Goal: Information Seeking & Learning: Learn about a topic

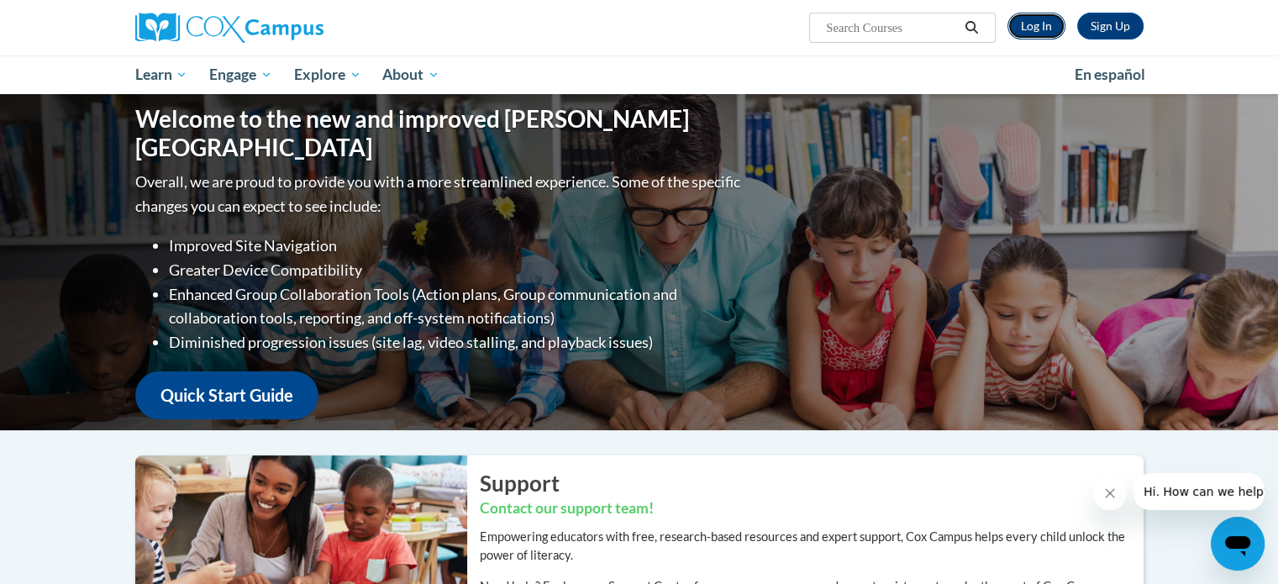
click at [1038, 27] on link "Log In" at bounding box center [1037, 26] width 58 height 27
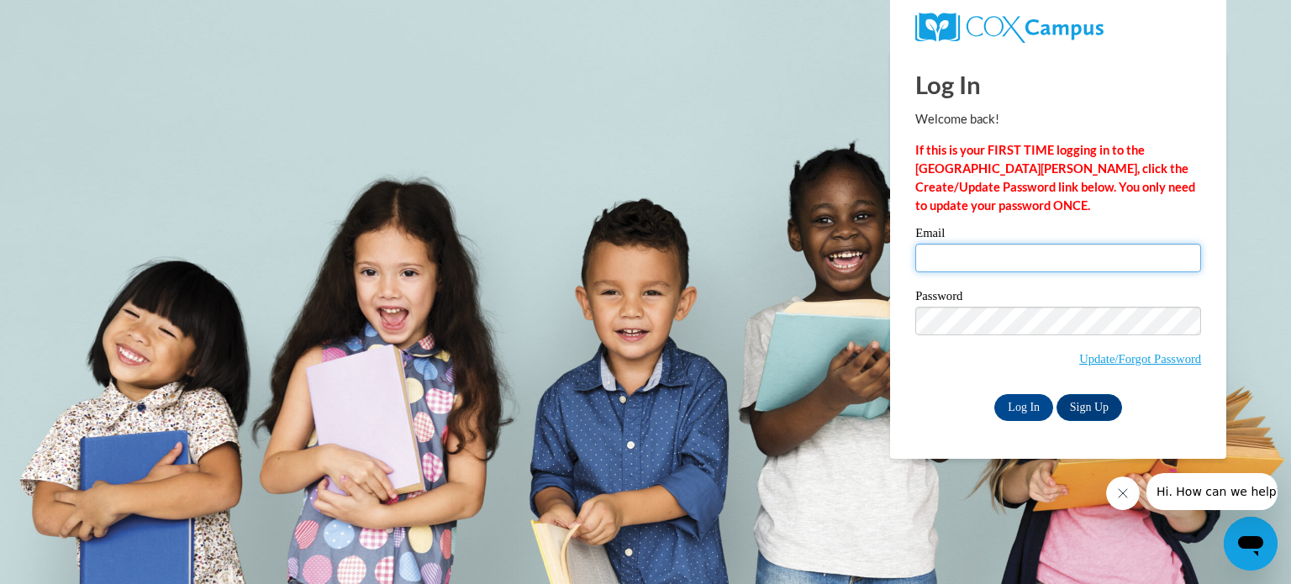
type input "cgiles@townscountyschools.org"
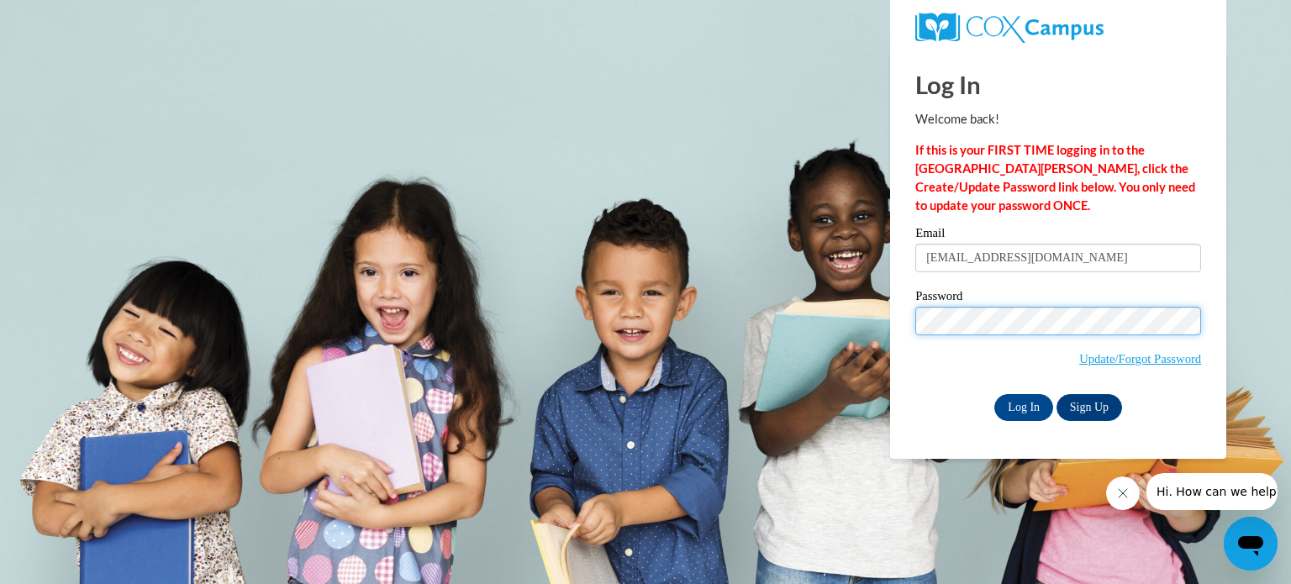
click at [994, 394] on input "Log In" at bounding box center [1023, 407] width 59 height 27
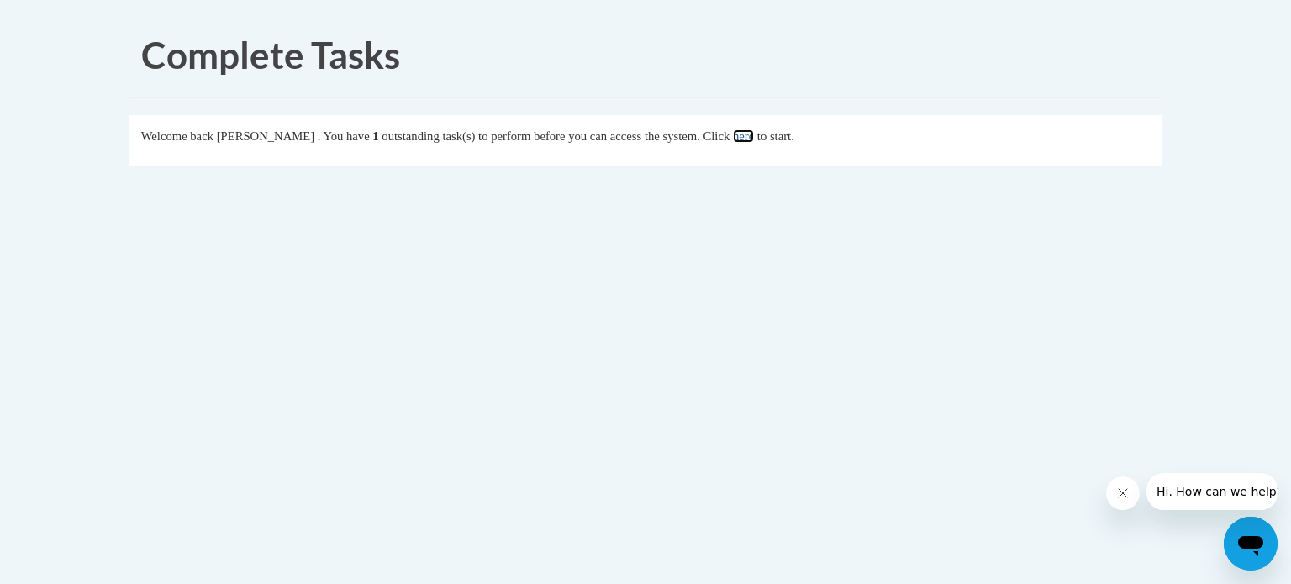
click at [754, 138] on link "here" at bounding box center [743, 135] width 21 height 13
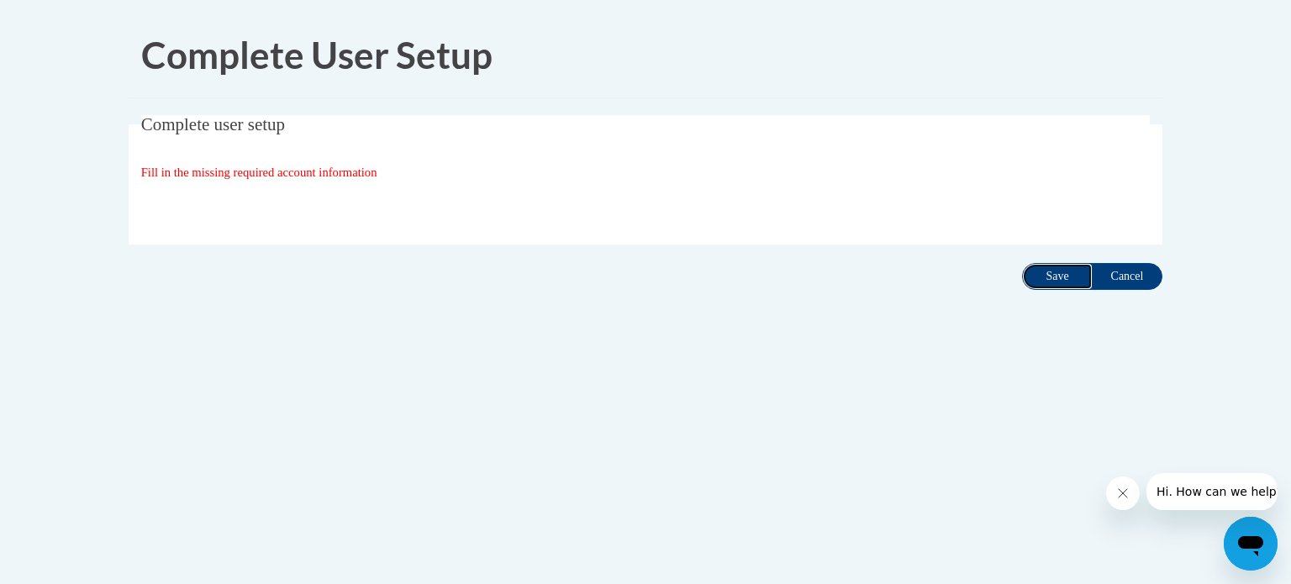
click at [1058, 279] on input "Save" at bounding box center [1057, 276] width 71 height 27
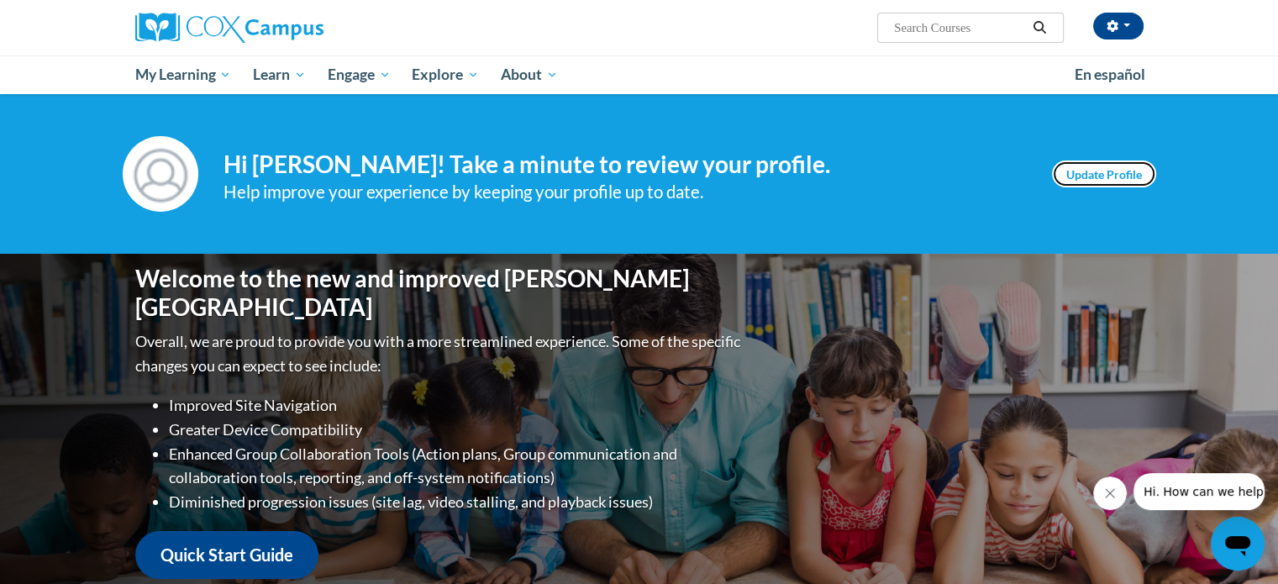
click at [1084, 165] on link "Update Profile" at bounding box center [1104, 174] width 104 height 27
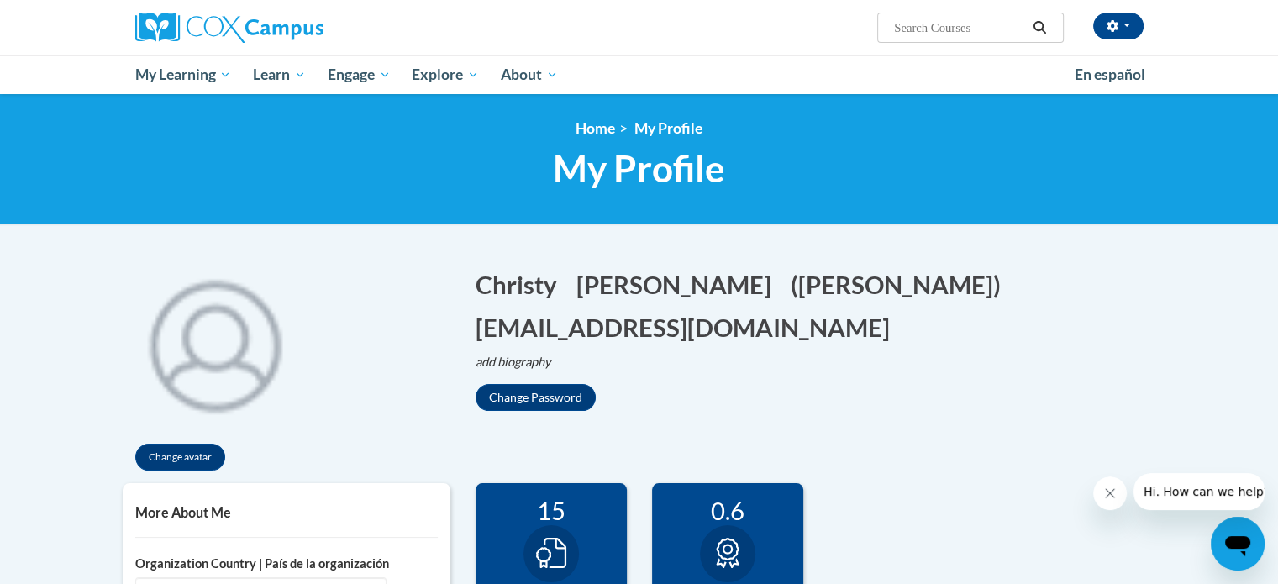
click at [1111, 491] on icon "Close message from company" at bounding box center [1109, 493] width 13 height 13
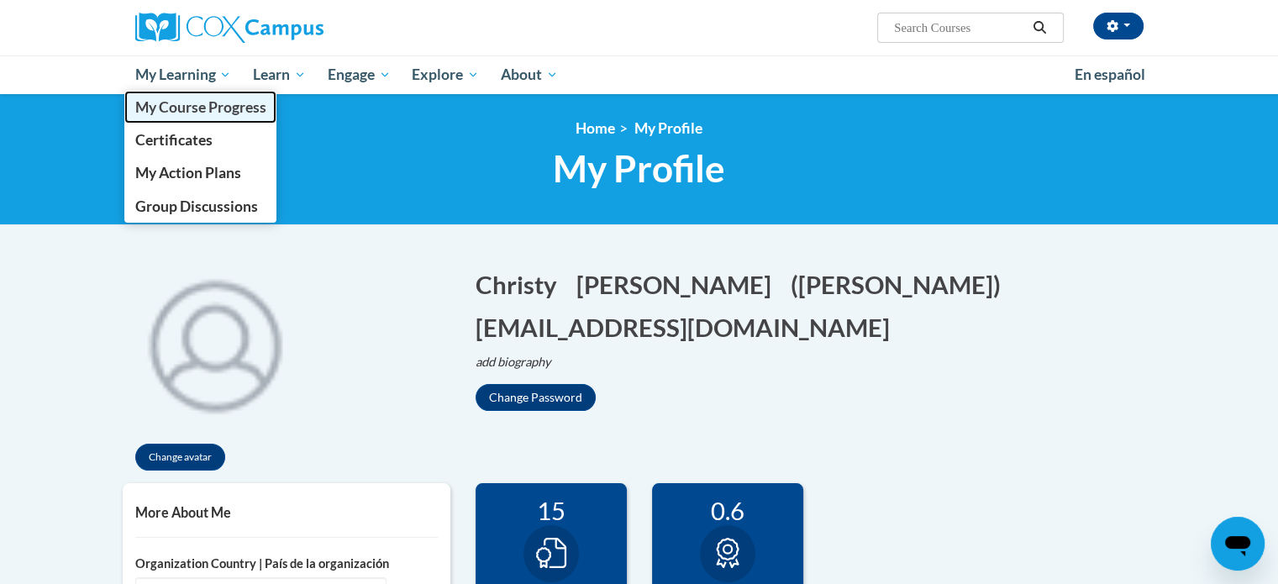
click at [188, 98] on span "My Course Progress" at bounding box center [199, 107] width 131 height 18
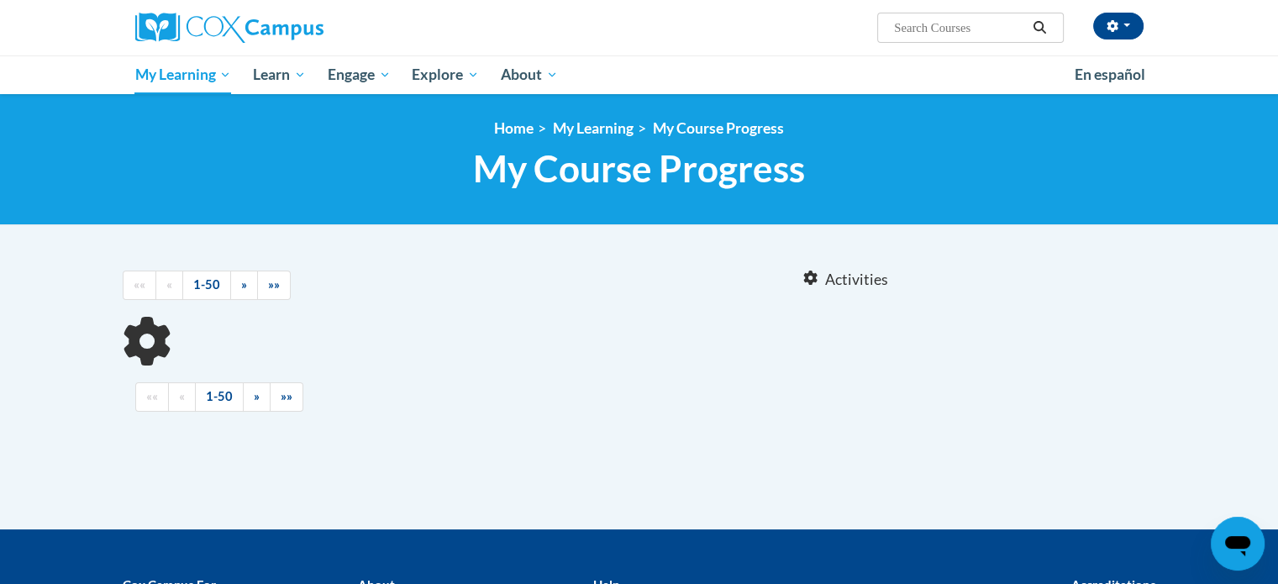
click at [930, 28] on input "Search..." at bounding box center [960, 28] width 134 height 20
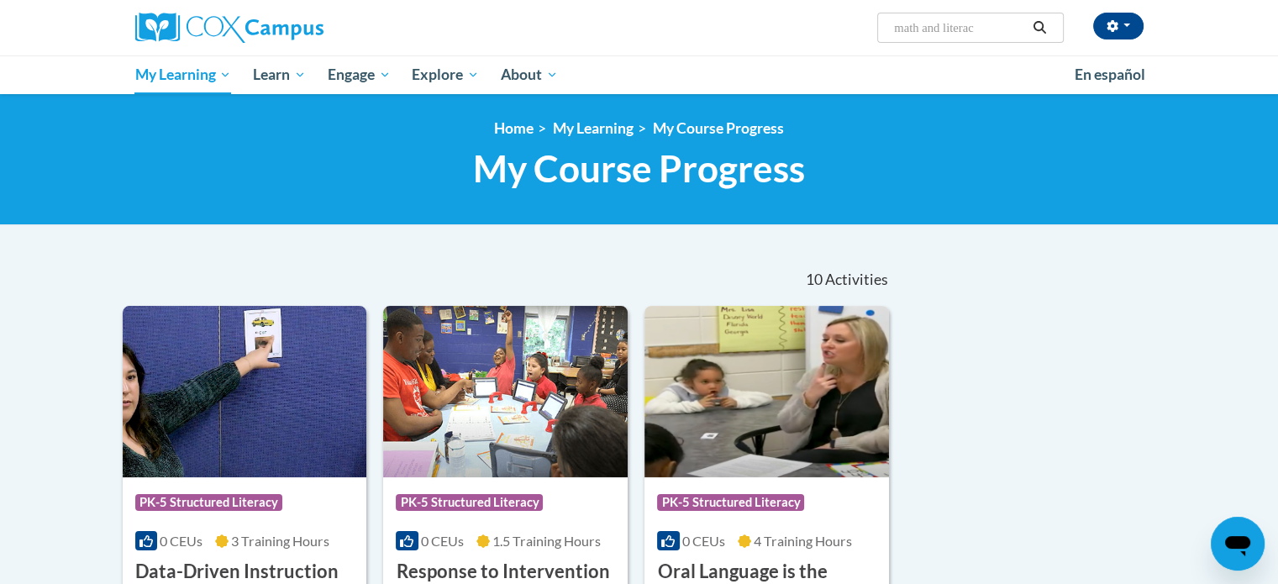
type input "math and literacy"
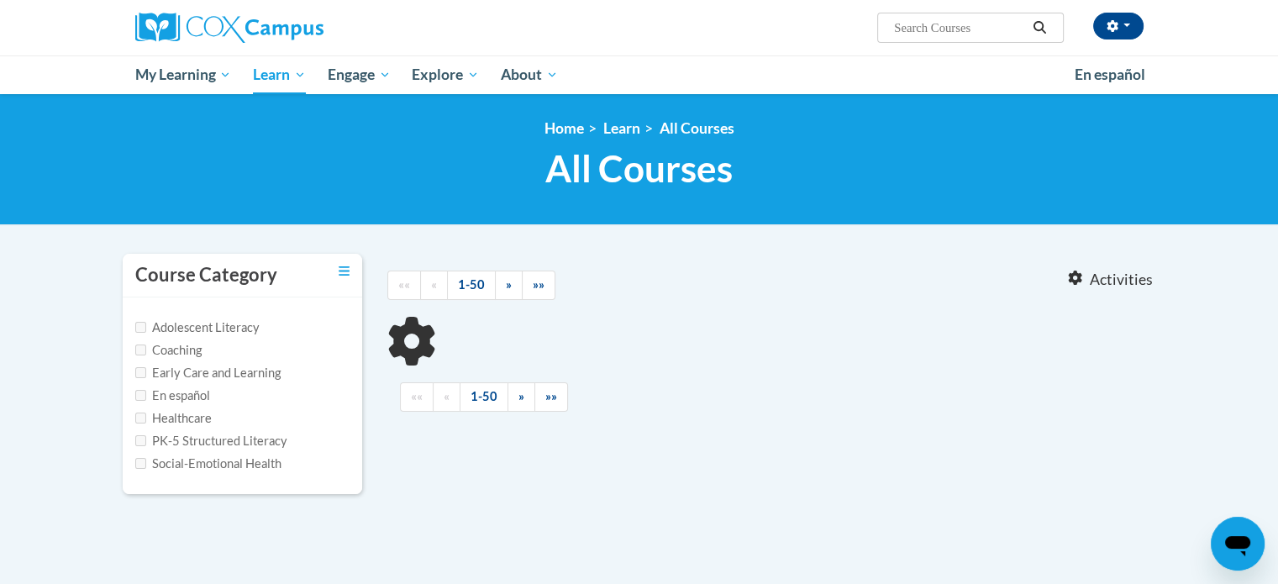
type input "math and literacy"
click at [345, 270] on icon "Toggle collapse" at bounding box center [344, 270] width 11 height 9
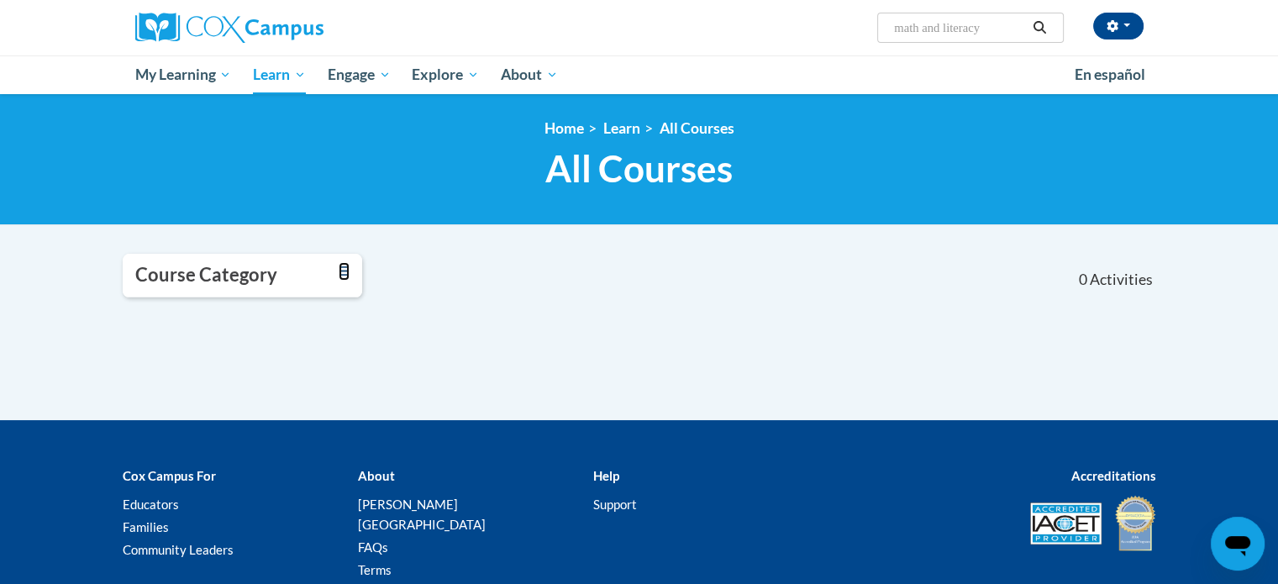
click at [345, 270] on icon "Toggle collapse" at bounding box center [344, 270] width 11 height 9
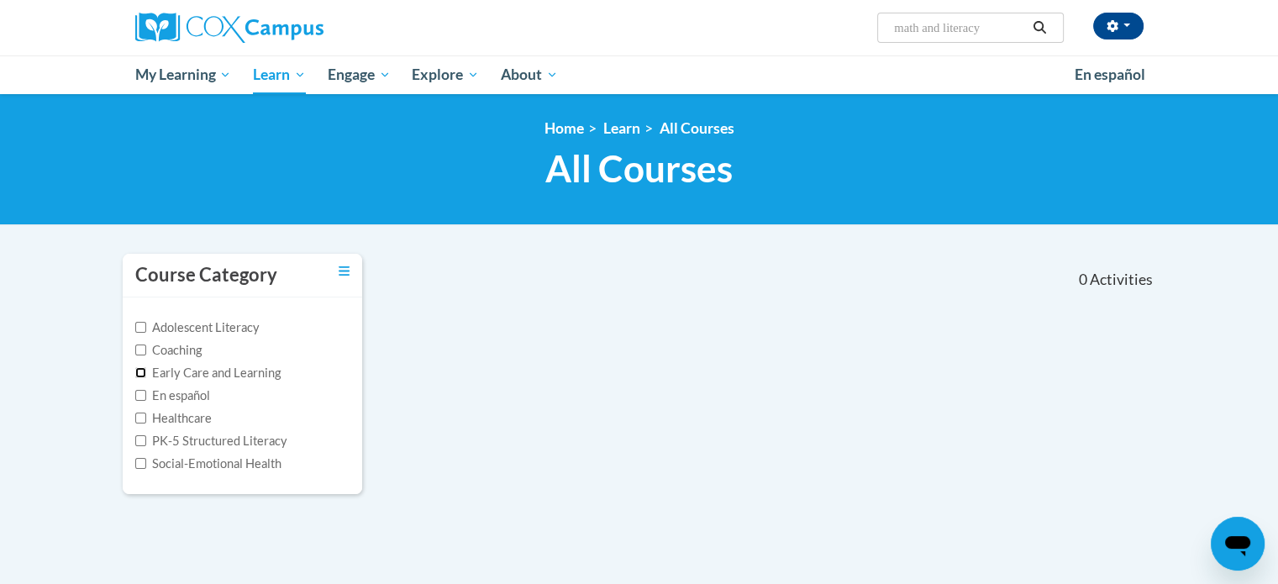
click at [139, 374] on input "Early Care and Learning" at bounding box center [140, 372] width 11 height 11
checkbox input "true"
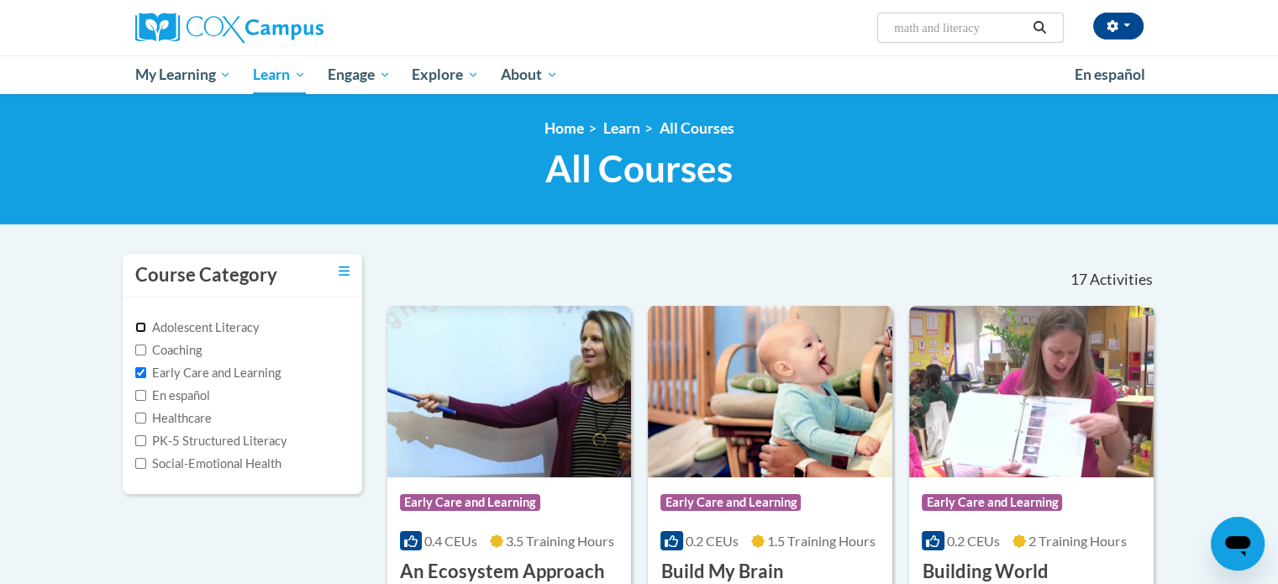
click at [140, 325] on input "Adolescent Literacy" at bounding box center [140, 327] width 11 height 11
checkbox input "true"
click at [140, 374] on input "Early Care and Learning" at bounding box center [140, 372] width 11 height 11
checkbox input "false"
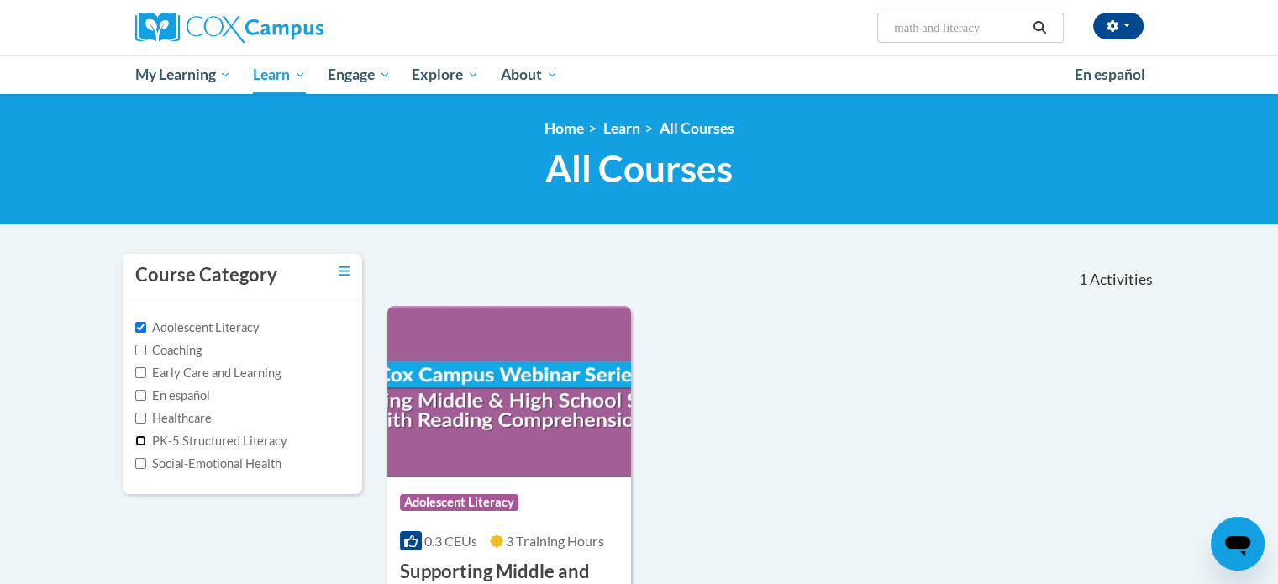
click at [139, 440] on input "PK-5 Structured Literacy" at bounding box center [140, 440] width 11 height 11
checkbox input "true"
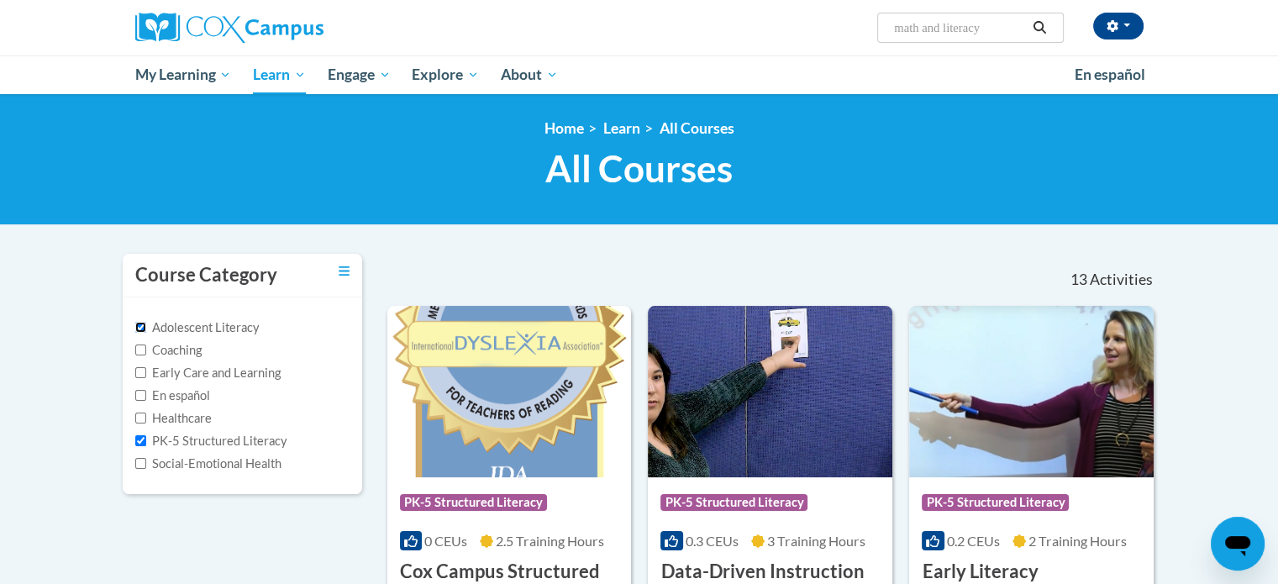
click at [140, 325] on input "Adolescent Literacy" at bounding box center [140, 327] width 11 height 11
checkbox input "false"
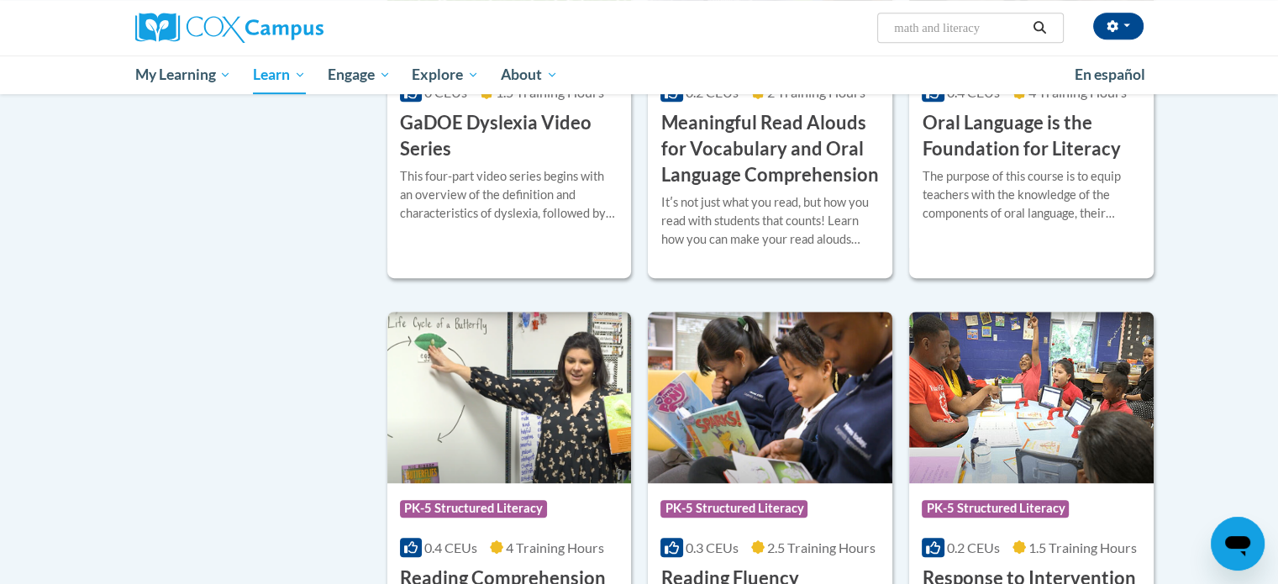
scroll to position [1061, 0]
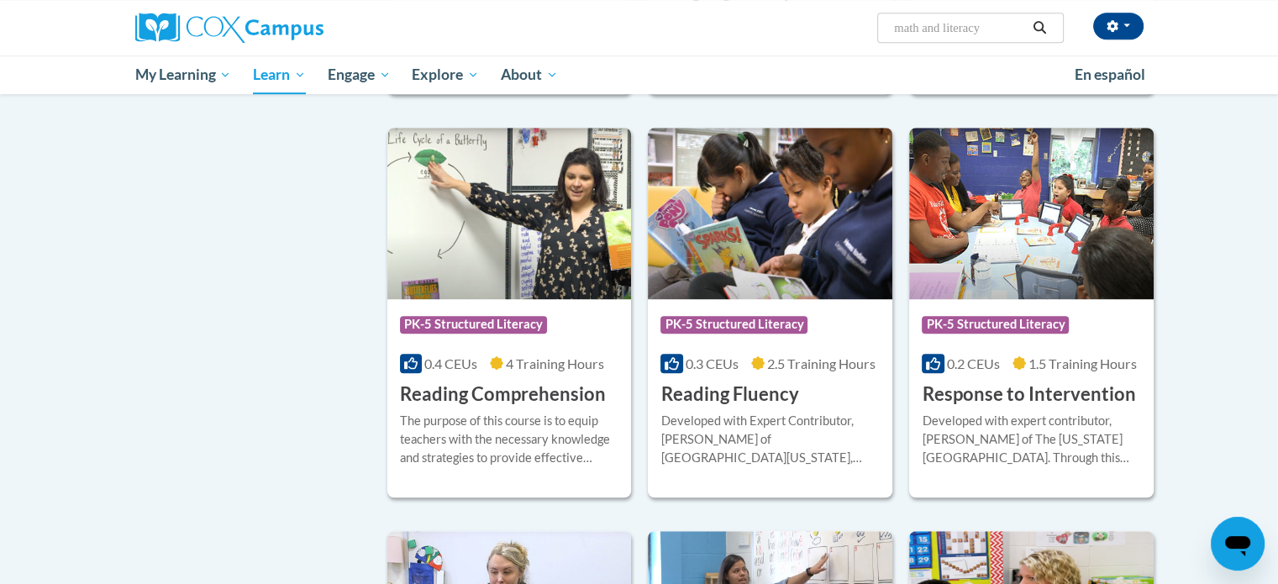
click at [997, 20] on input "math and literacy" at bounding box center [960, 28] width 134 height 20
type input "m"
type input "lieracy in math"
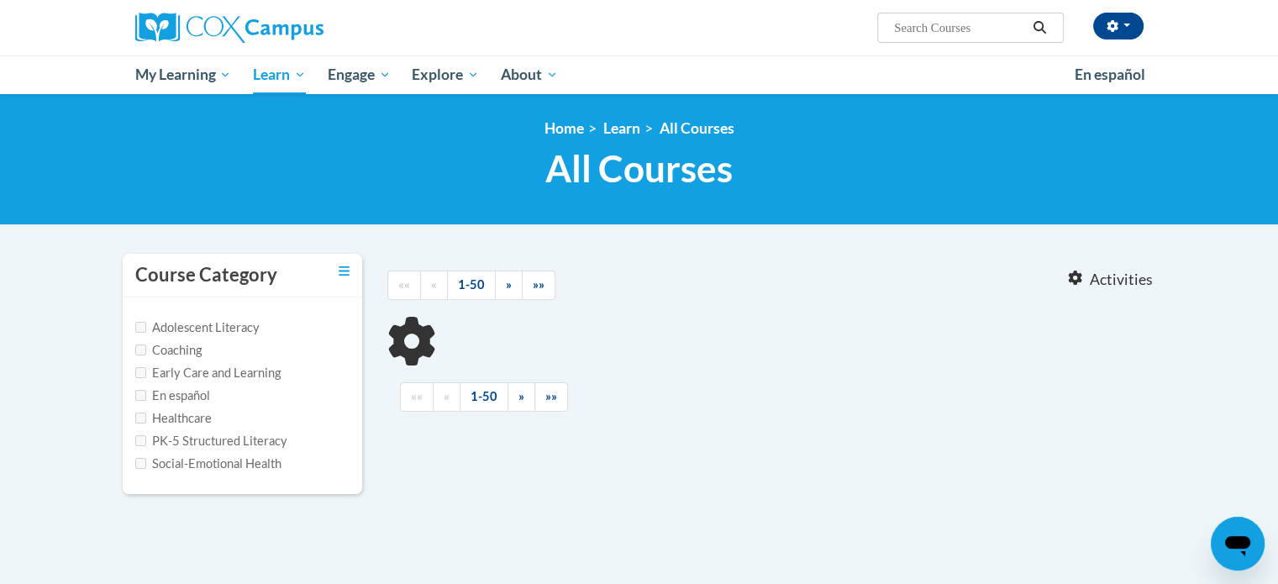
type input "lieracy in math"
click at [137, 441] on input "PK-5 Structured Literacy" at bounding box center [140, 440] width 11 height 11
checkbox input "true"
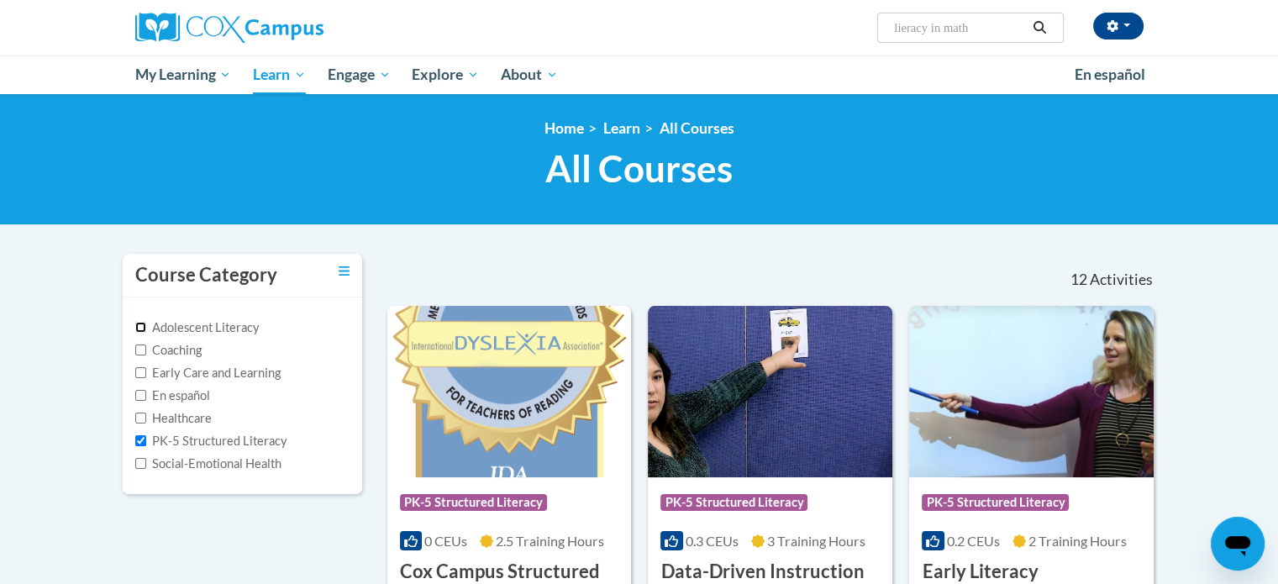
click at [141, 325] on input "Adolescent Literacy" at bounding box center [140, 327] width 11 height 11
checkbox input "true"
click at [1005, 23] on input "lieracy in math" at bounding box center [960, 28] width 134 height 20
type input "l"
type input "math"
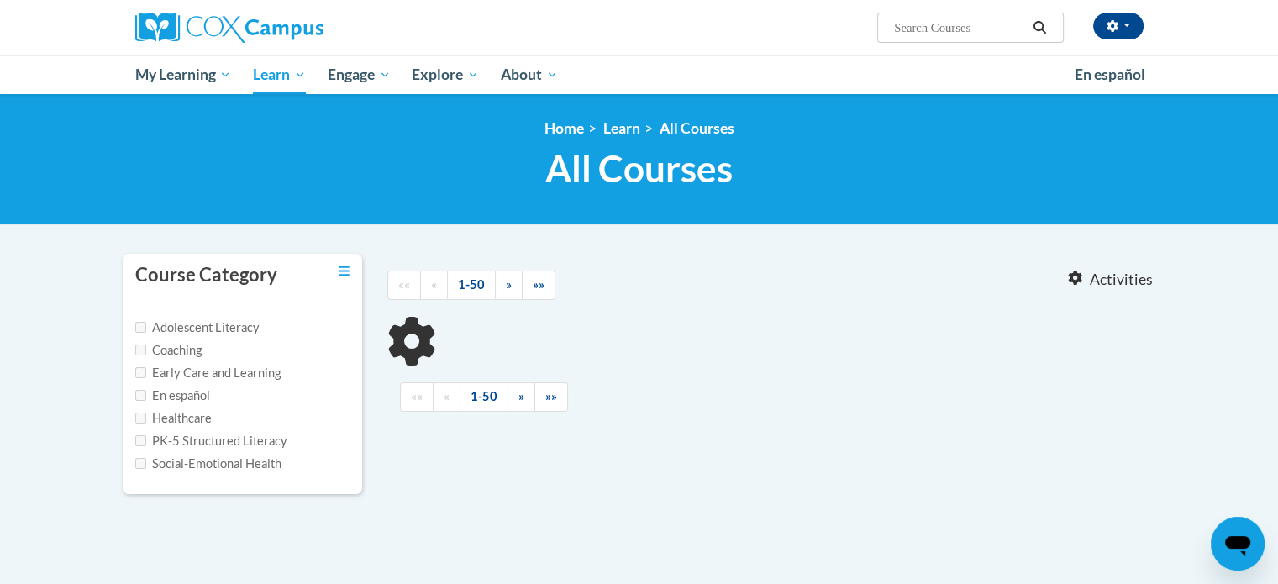
type input "math"
click at [138, 323] on input "Adolescent Literacy" at bounding box center [140, 327] width 11 height 11
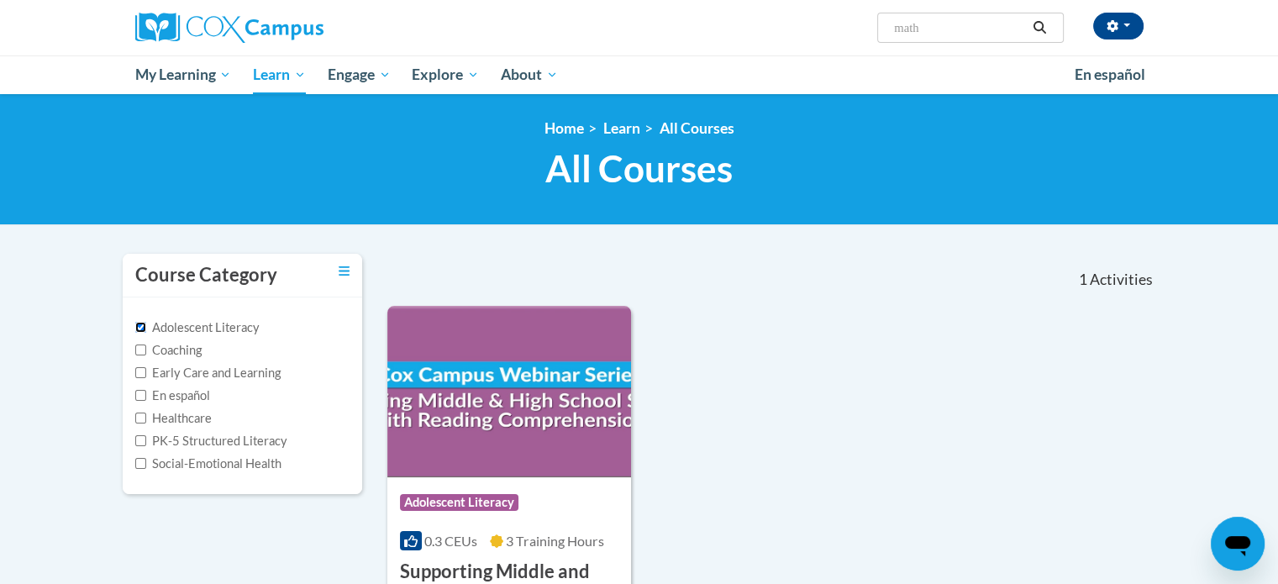
click at [138, 323] on input "Adolescent Literacy" at bounding box center [140, 327] width 11 height 11
checkbox input "false"
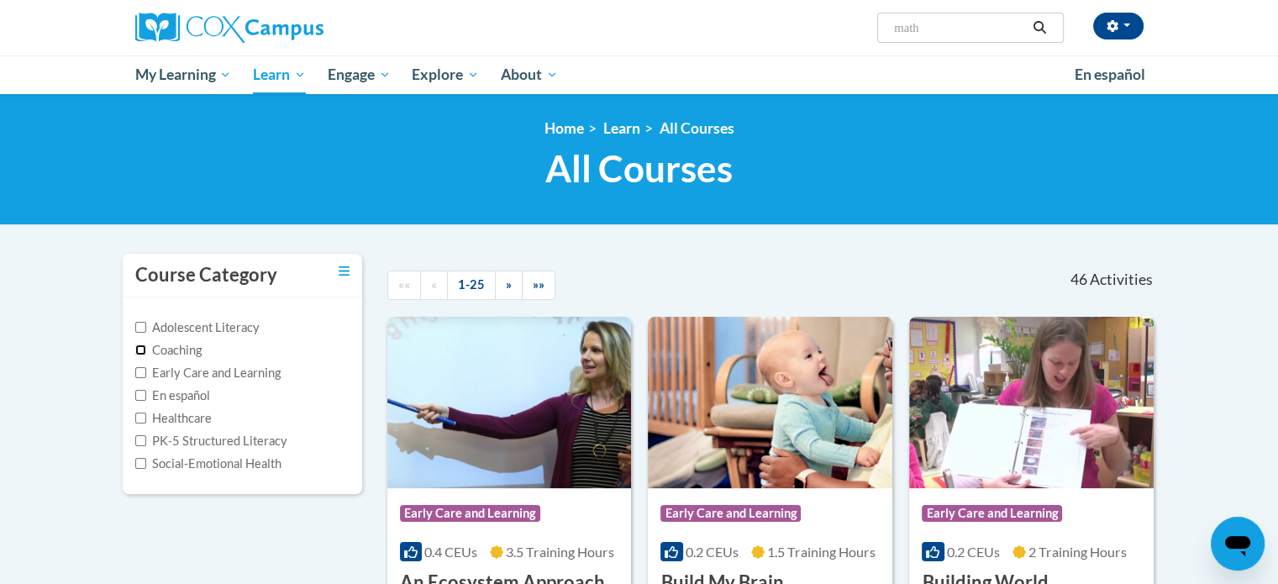
click at [137, 350] on input "Coaching" at bounding box center [140, 350] width 11 height 11
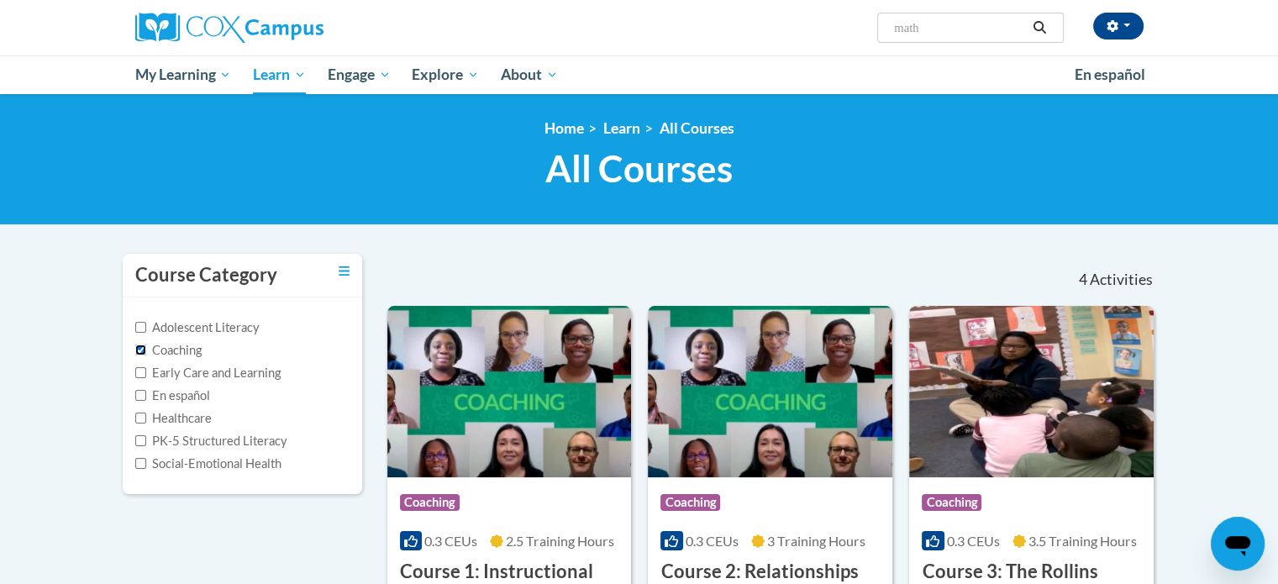
click at [141, 346] on input "Coaching" at bounding box center [140, 350] width 11 height 11
checkbox input "false"
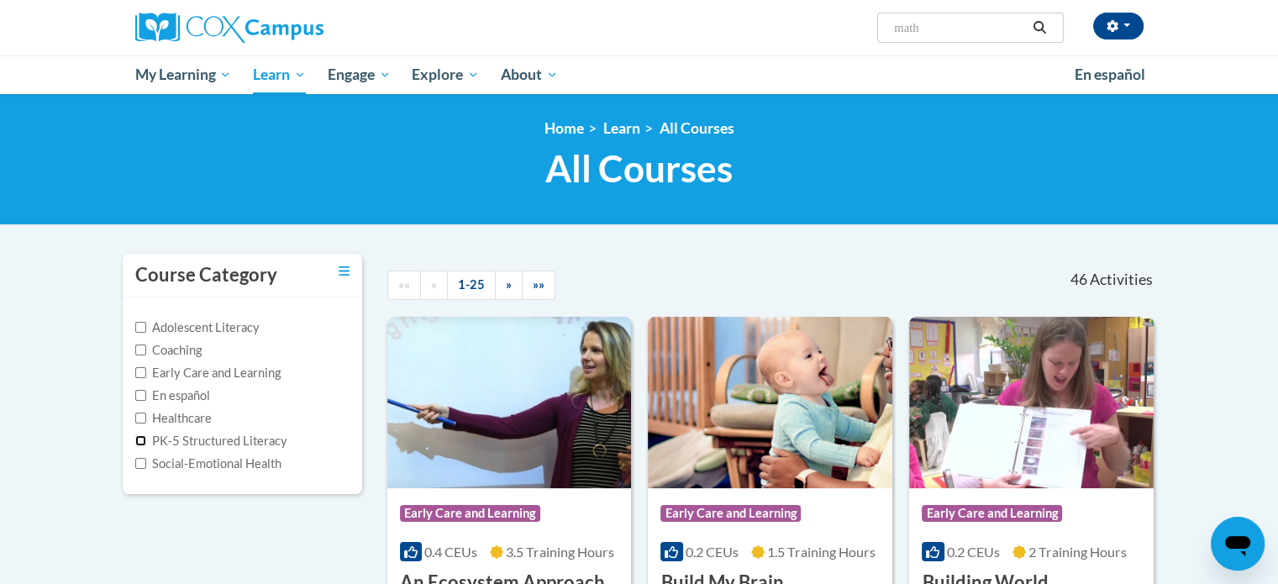
click at [138, 443] on input "PK-5 Structured Literacy" at bounding box center [140, 440] width 11 height 11
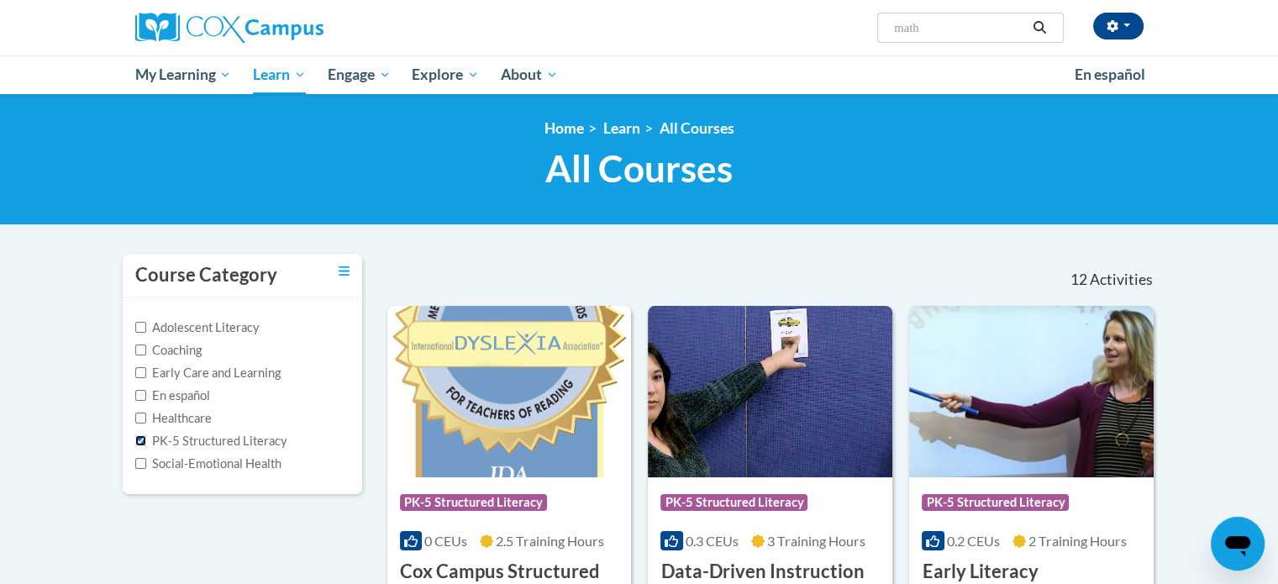
click at [138, 443] on input "PK-5 Structured Literacy" at bounding box center [140, 440] width 11 height 11
checkbox input "false"
